Goal: Transaction & Acquisition: Purchase product/service

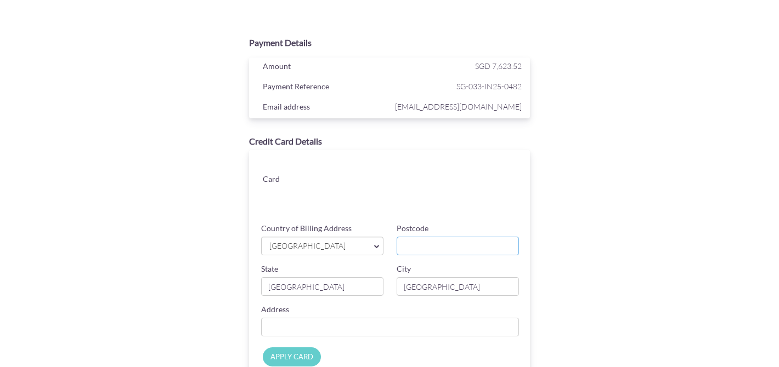
click at [435, 244] on input "Postcode" at bounding box center [457, 246] width 122 height 19
type input "098500"
click at [329, 319] on input "Country of Billing Address" at bounding box center [390, 327] width 258 height 19
click at [588, 313] on div "Payment Details Amount SGD 7,623.52 Payment Reference SG-033-IN25-0482 Email ad…" at bounding box center [389, 233] width 535 height 404
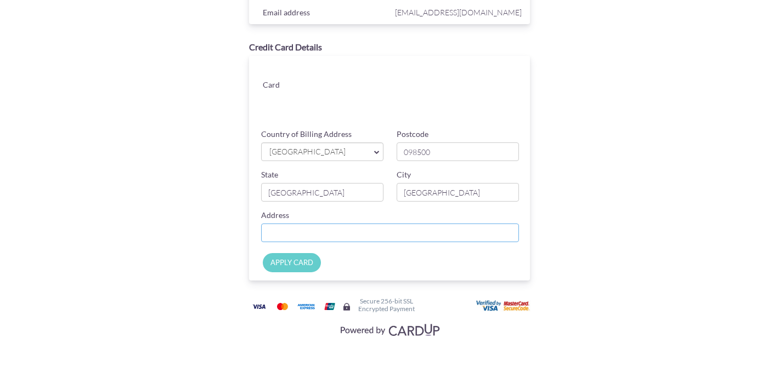
click at [370, 229] on input "Country of Billing Address" at bounding box center [390, 233] width 258 height 19
type input "[STREET_ADDRESS]"
click at [293, 257] on input "APPLY CARD" at bounding box center [292, 262] width 58 height 19
type input "Applying..."
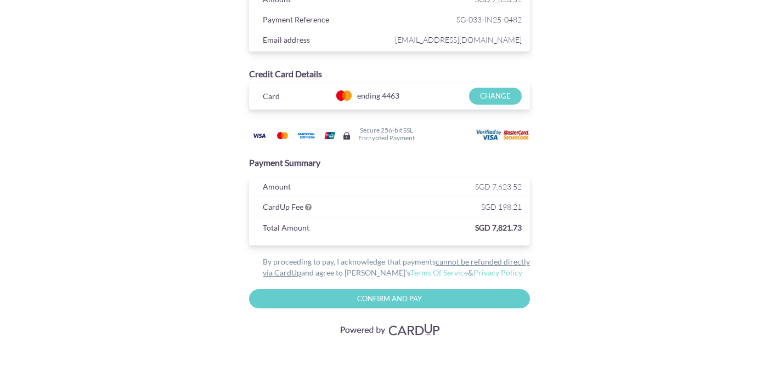
click at [349, 302] on input "Confirm and Pay" at bounding box center [389, 298] width 281 height 19
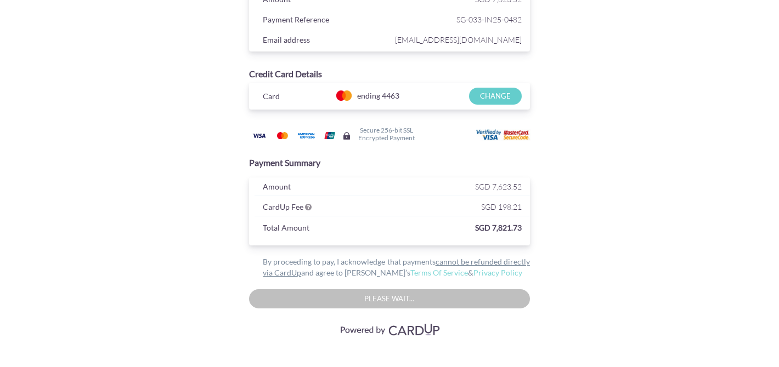
type input "Please wait..."
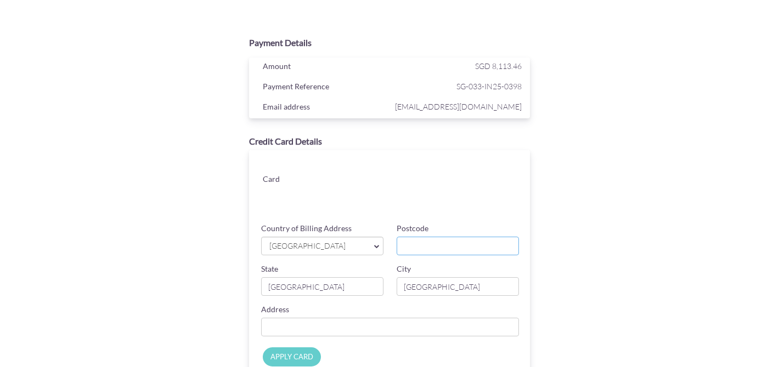
click at [457, 248] on input "Postcode" at bounding box center [457, 246] width 122 height 19
type input "098500"
click at [380, 324] on input "Country of Billing Address" at bounding box center [390, 327] width 258 height 19
type input "[STREET_ADDRESS]"
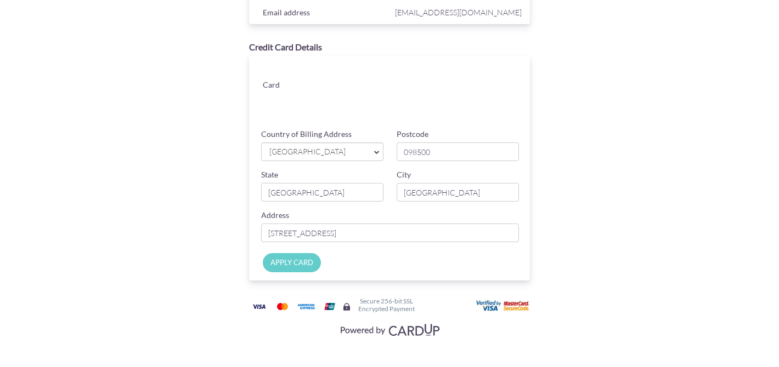
click at [310, 259] on input "APPLY CARD" at bounding box center [292, 262] width 58 height 19
type input "Applying..."
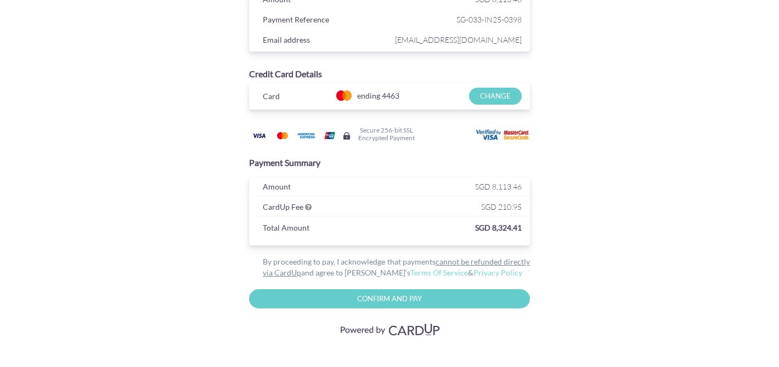
click at [367, 302] on input "Confirm and Pay" at bounding box center [389, 298] width 281 height 19
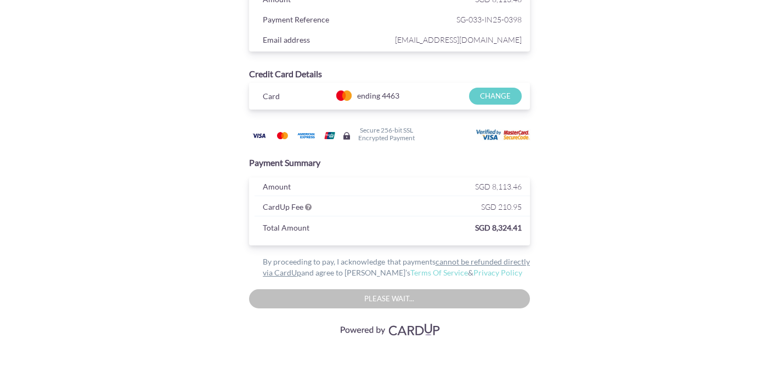
type input "Confirm And Pay"
